Goal: Information Seeking & Learning: Check status

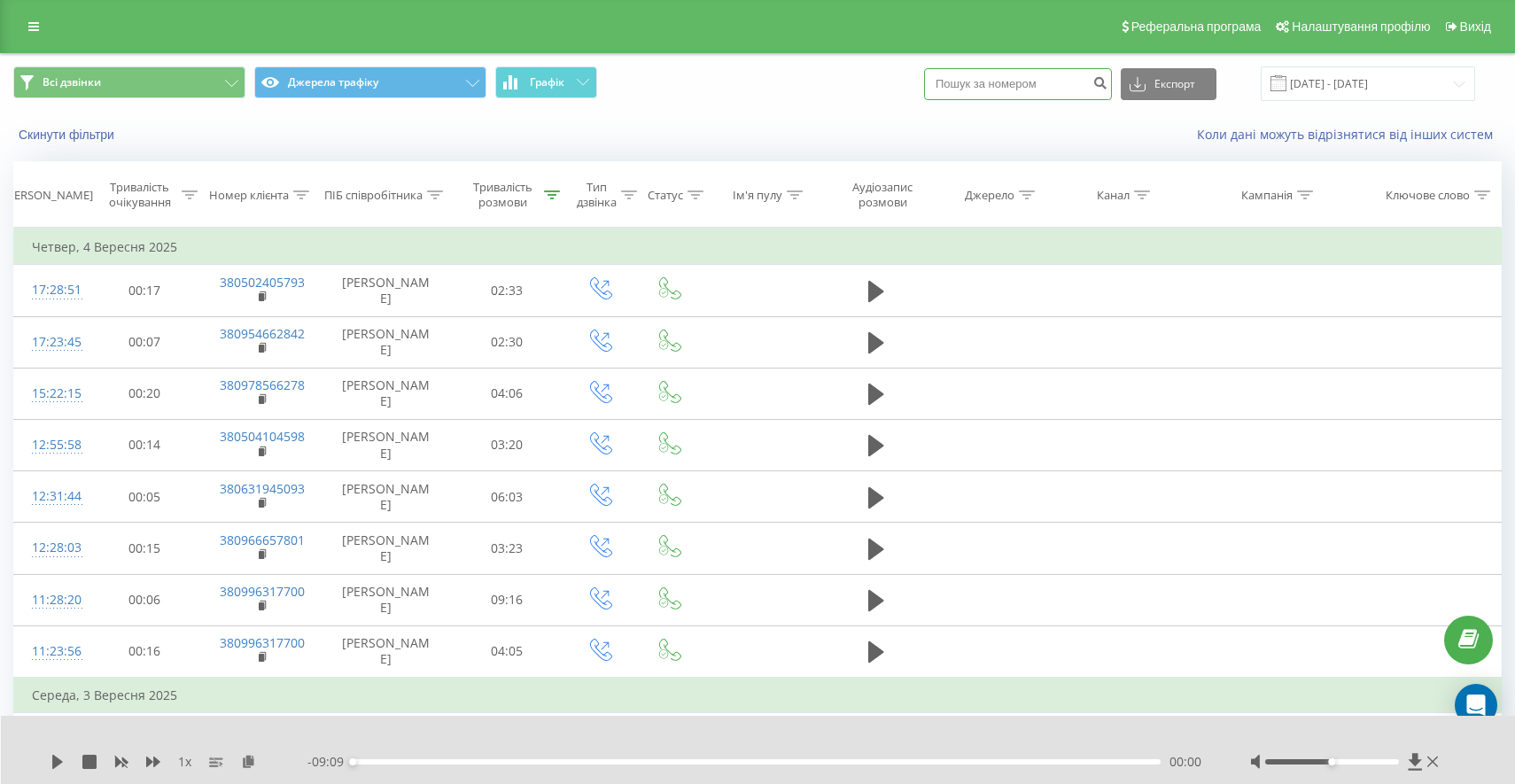
click at [1043, 98] on input at bounding box center [1018, 83] width 188 height 32
paste input "380660579499"
type input "380660579499"
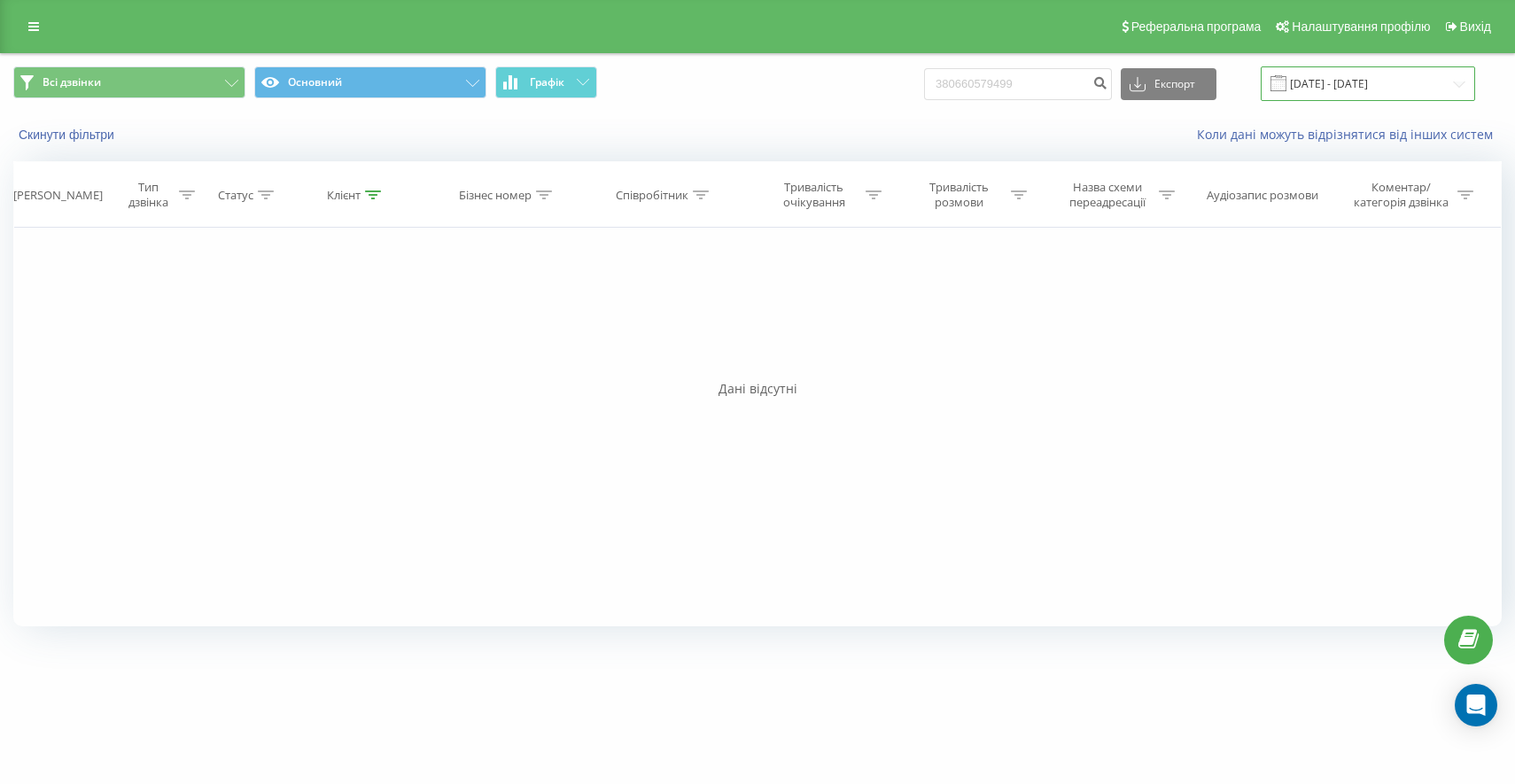
click at [1324, 82] on input "19.06.2025 - 19.09.2025" at bounding box center [1368, 83] width 215 height 34
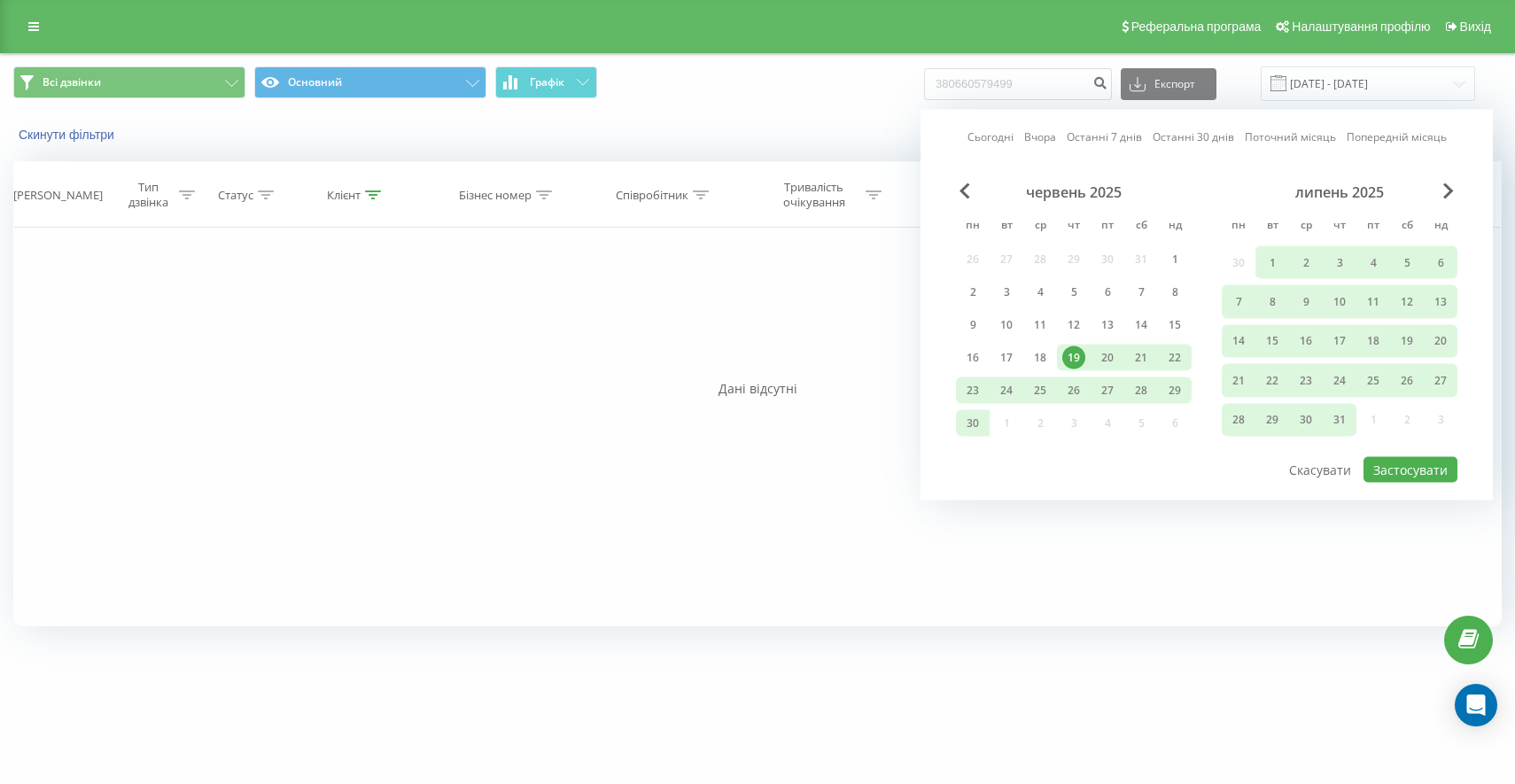
click at [1072, 347] on div "19" at bounding box center [1074, 358] width 23 height 23
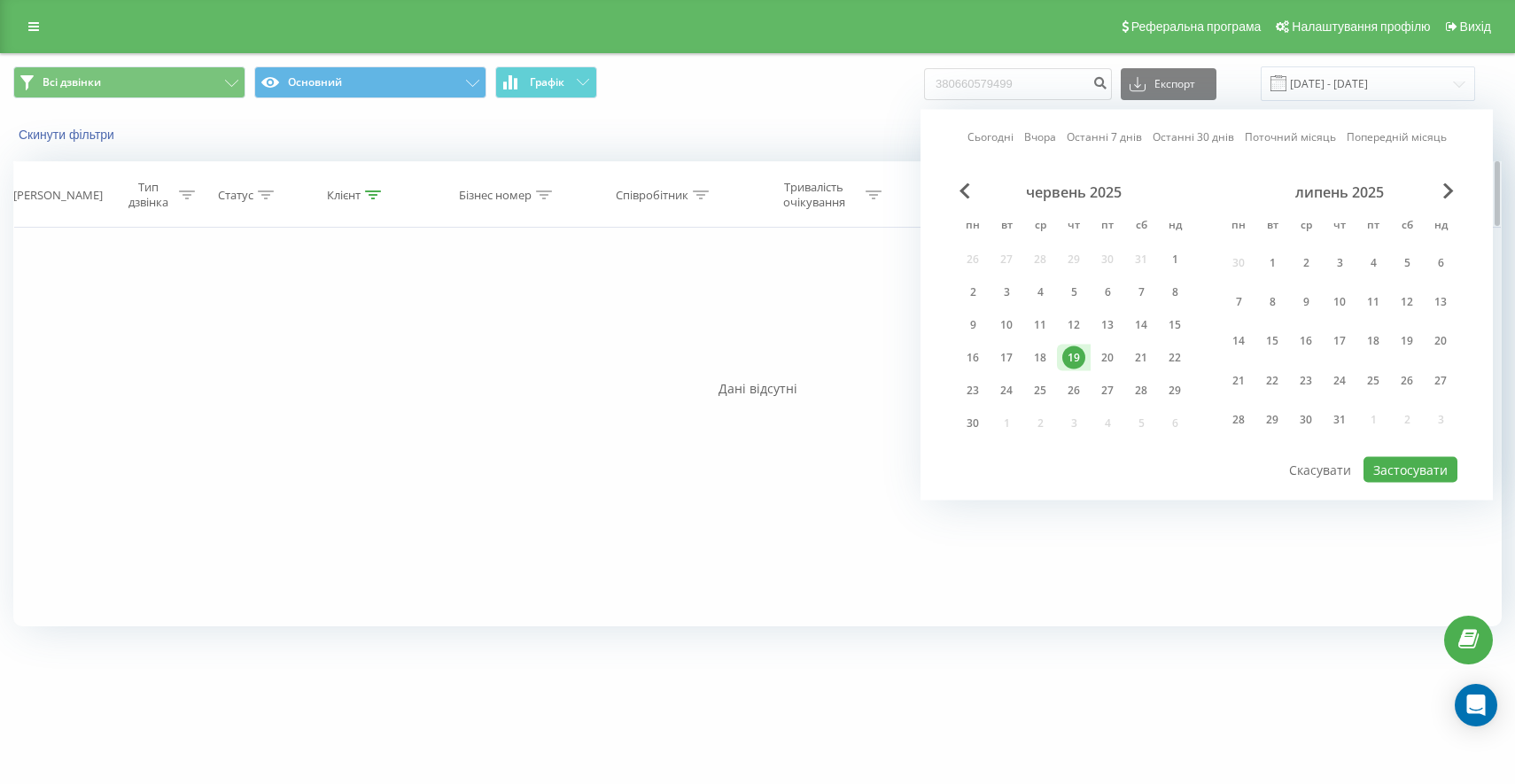
click at [383, 192] on div "Клієнт" at bounding box center [356, 195] width 151 height 15
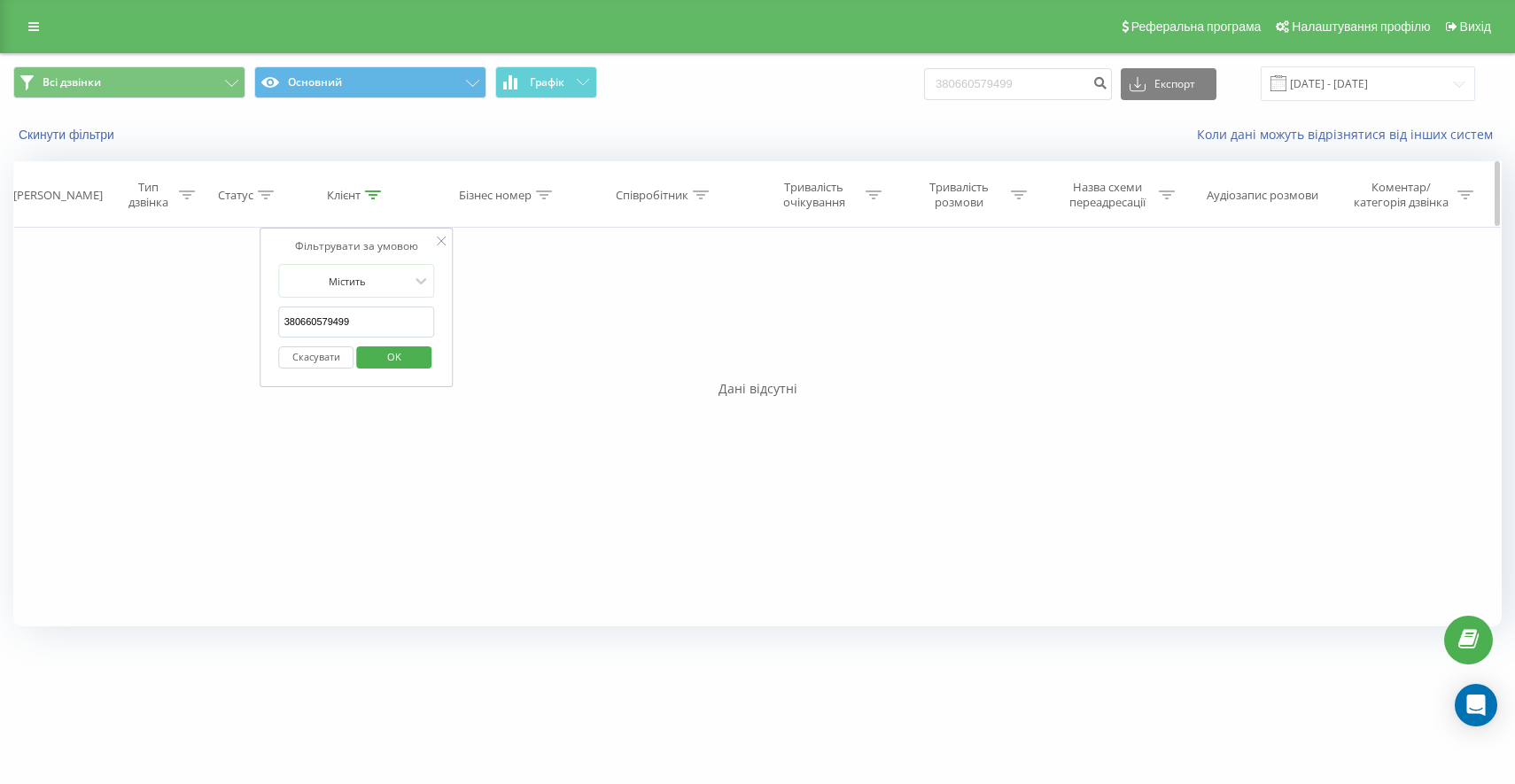
click at [379, 192] on icon at bounding box center [373, 194] width 16 height 9
click at [1387, 85] on input "19.06.2025 - 19.09.2025" at bounding box center [1368, 83] width 215 height 34
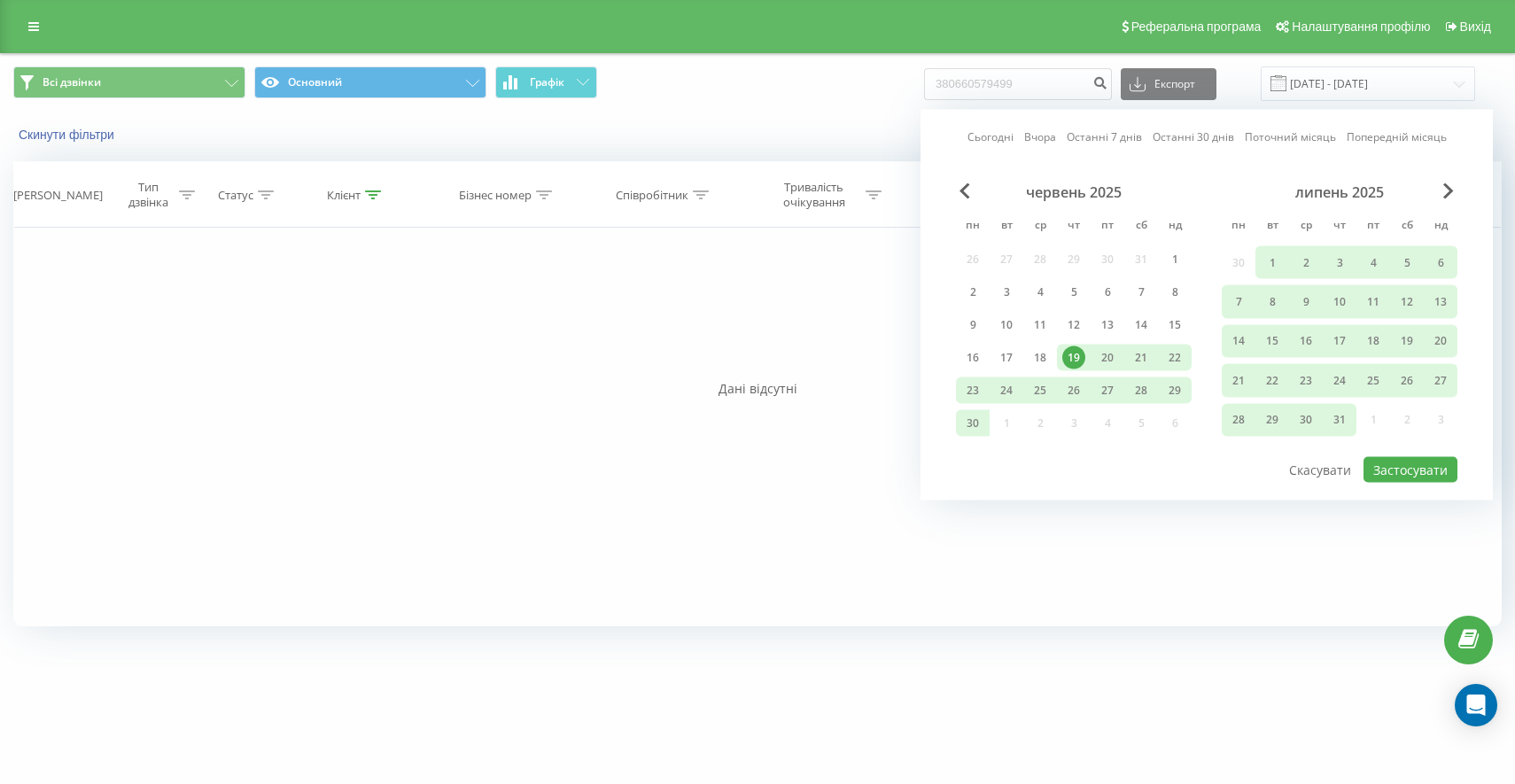
click at [1080, 359] on div "19" at bounding box center [1074, 358] width 23 height 23
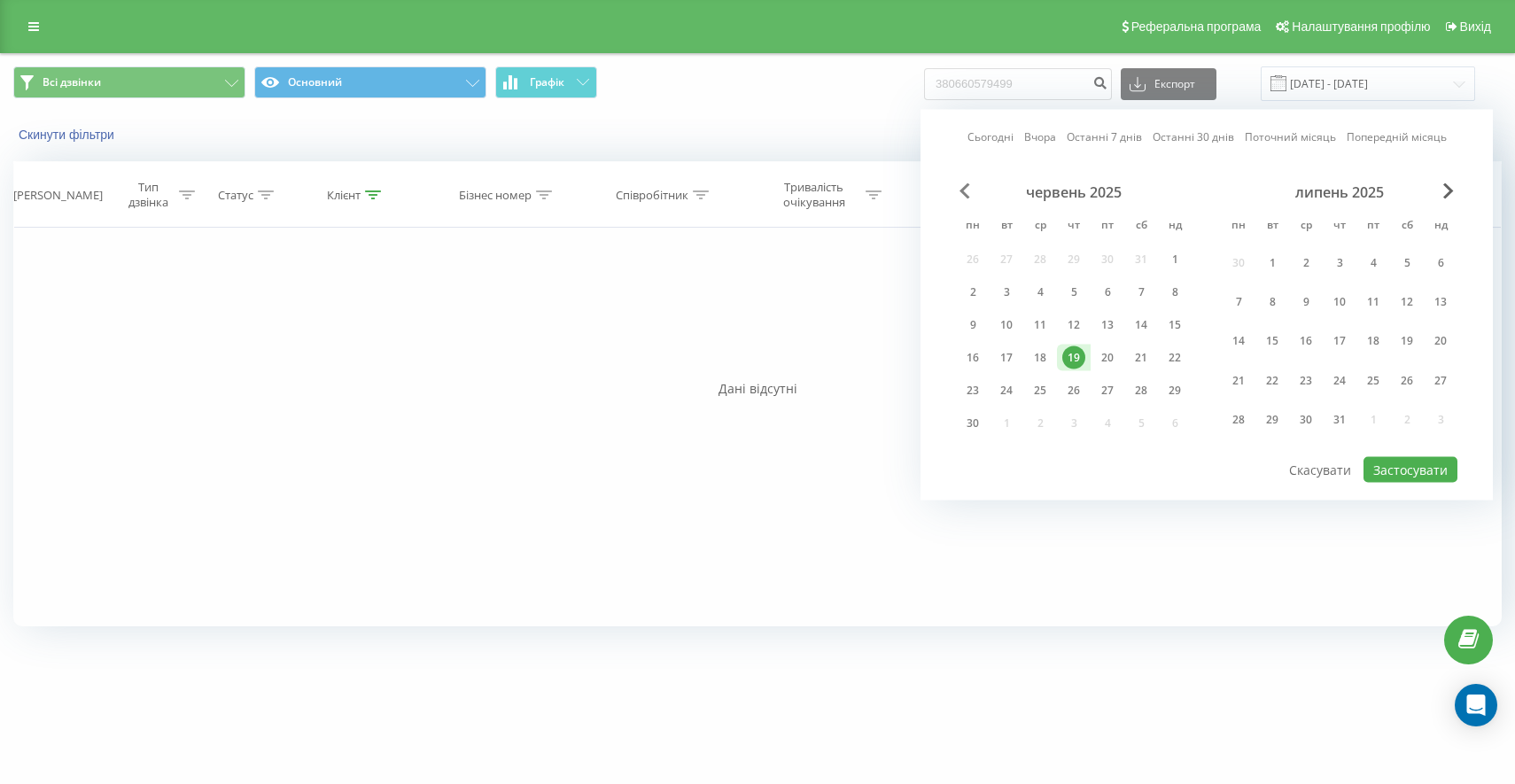
click at [964, 188] on span "Previous Month" at bounding box center [964, 190] width 11 height 16
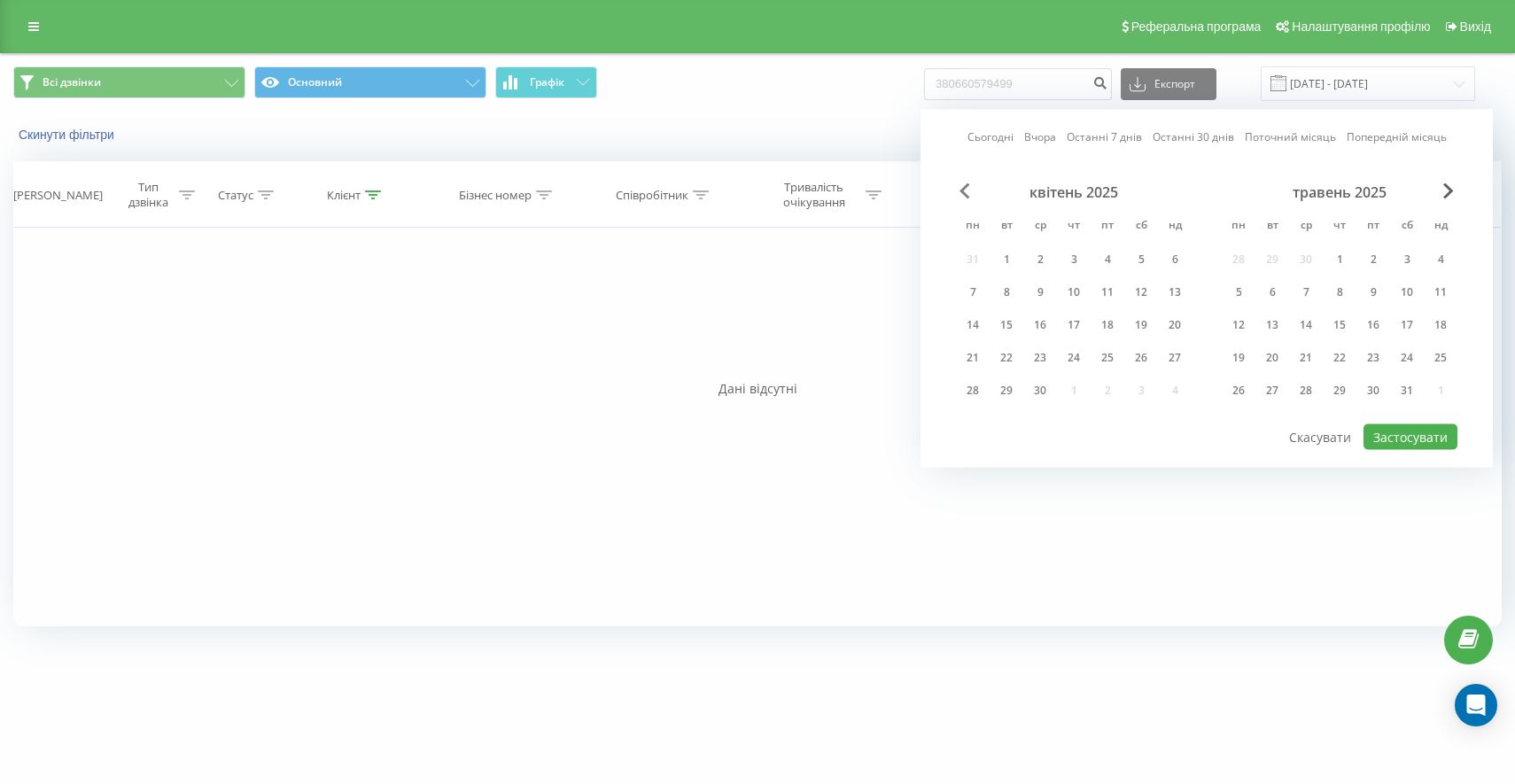
click at [964, 188] on span "Previous Month" at bounding box center [964, 190] width 11 height 16
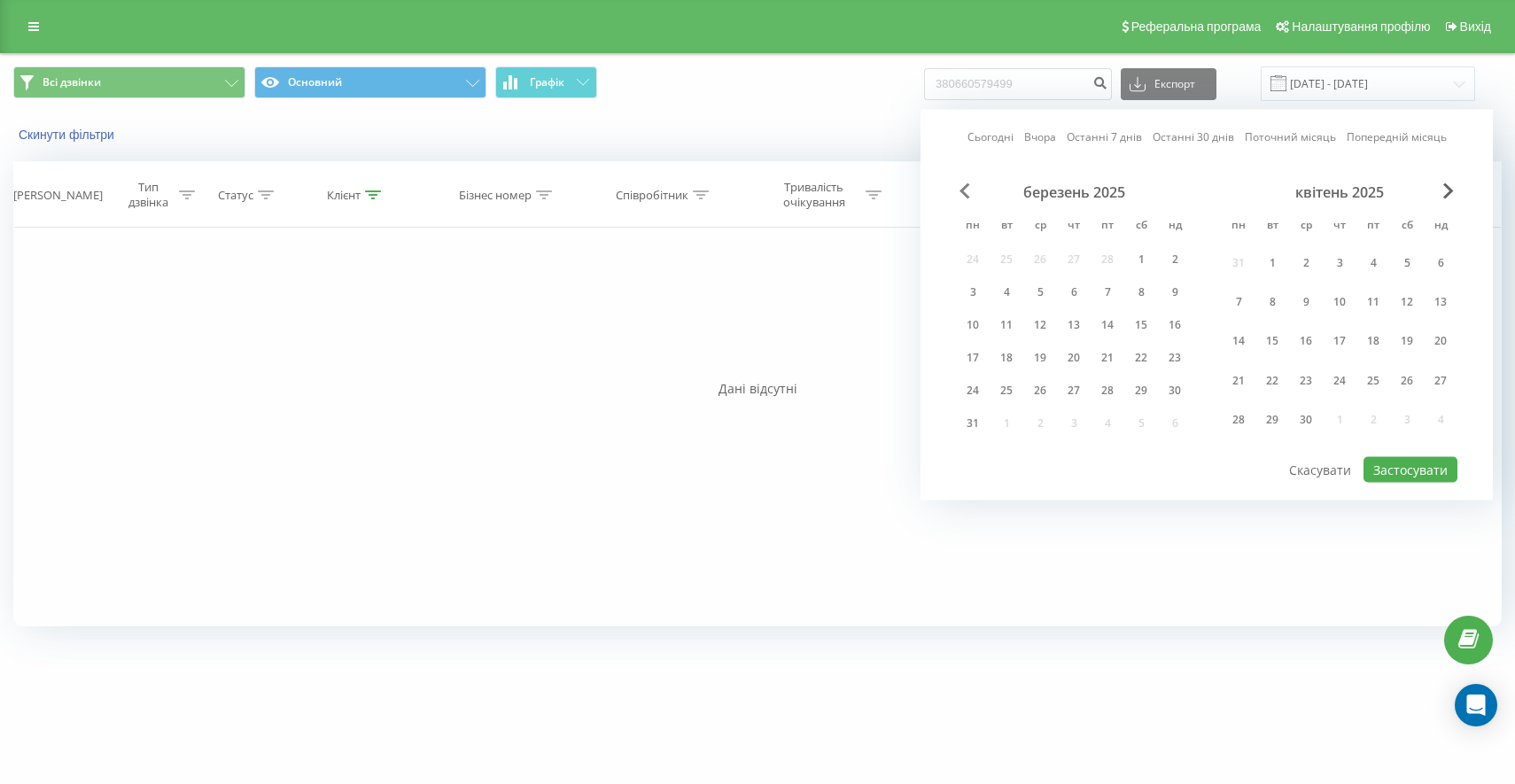
click at [964, 188] on span "Previous Month" at bounding box center [964, 190] width 11 height 16
click at [977, 298] on div "3" at bounding box center [973, 302] width 23 height 23
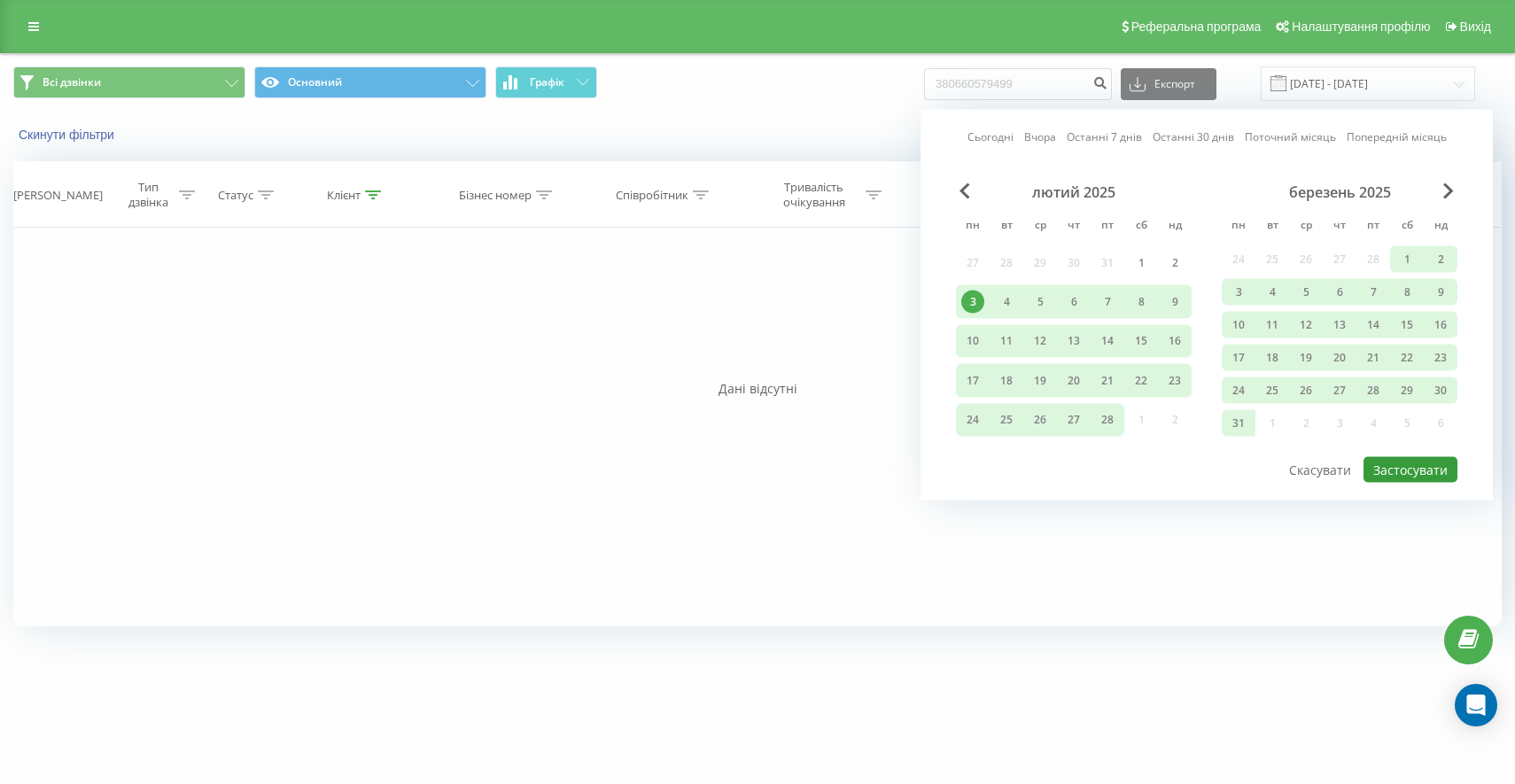
click at [1402, 464] on button "Застосувати" at bounding box center [1411, 469] width 94 height 26
type input "03.02.2025 - 19.06.2025"
